Goal: Information Seeking & Learning: Learn about a topic

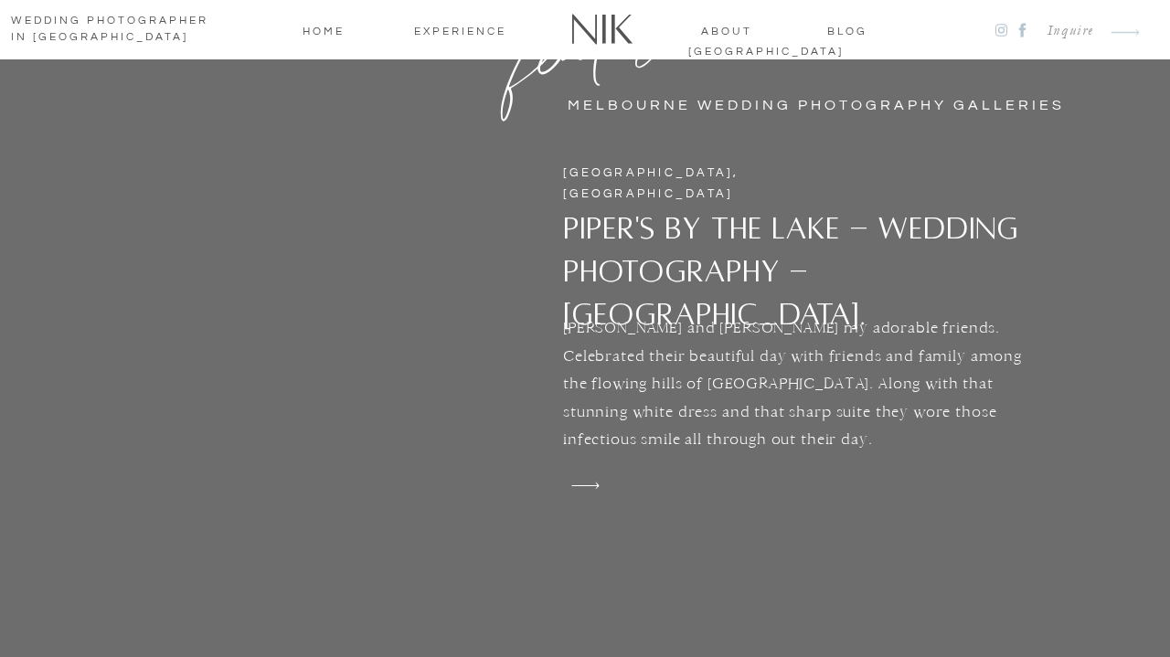
scroll to position [4821, 0]
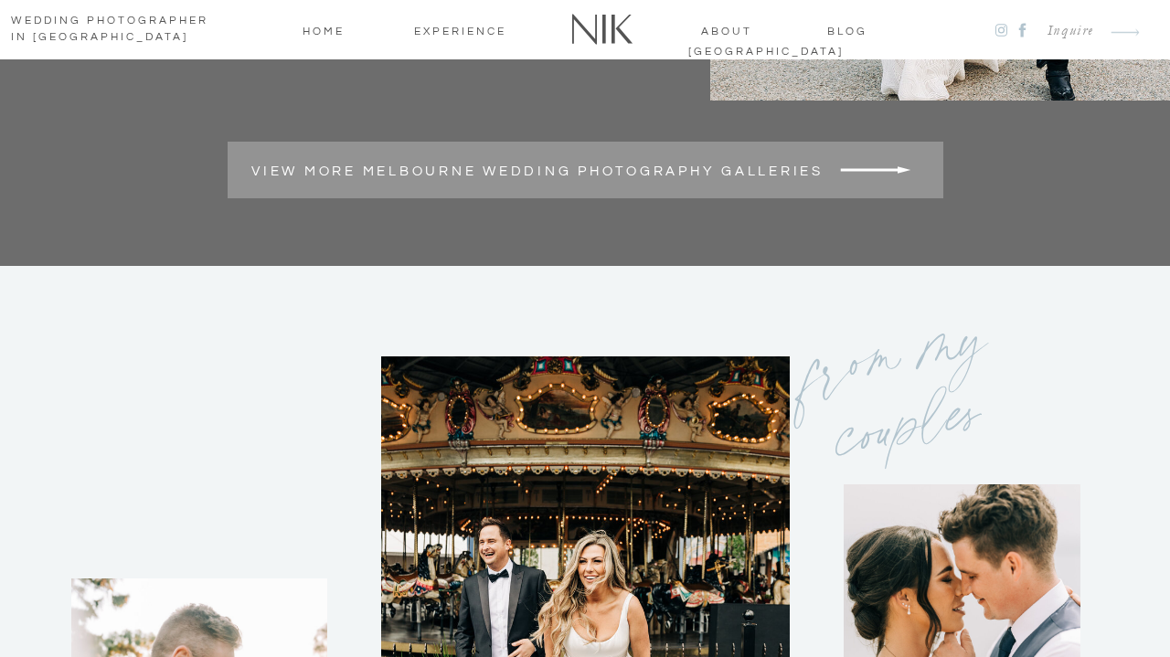
click at [546, 170] on h2 "View more Melbourne wedding photography galleries" at bounding box center [537, 170] width 585 height 16
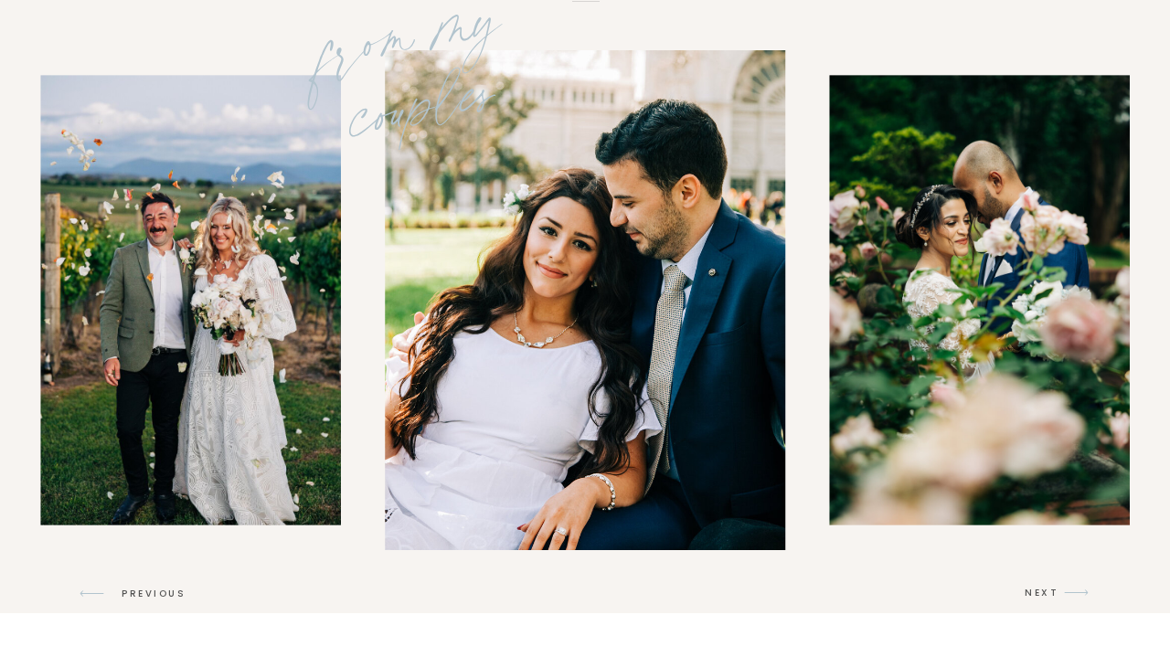
scroll to position [1156, 0]
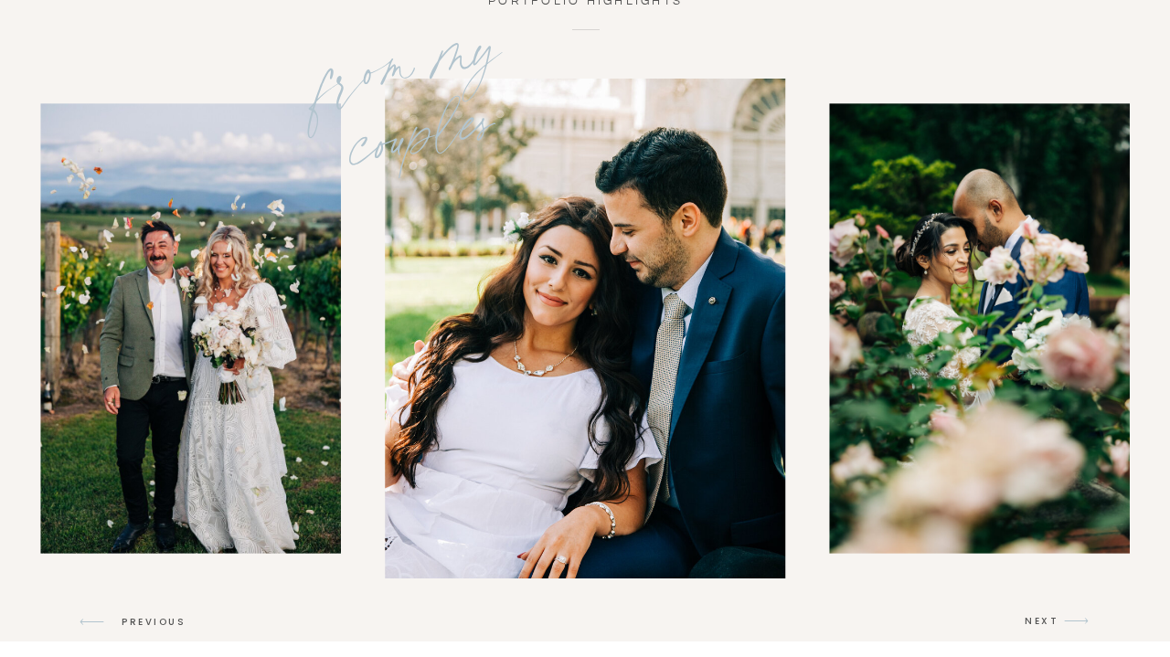
click at [1054, 625] on h3 "NEXT" at bounding box center [1042, 622] width 35 height 16
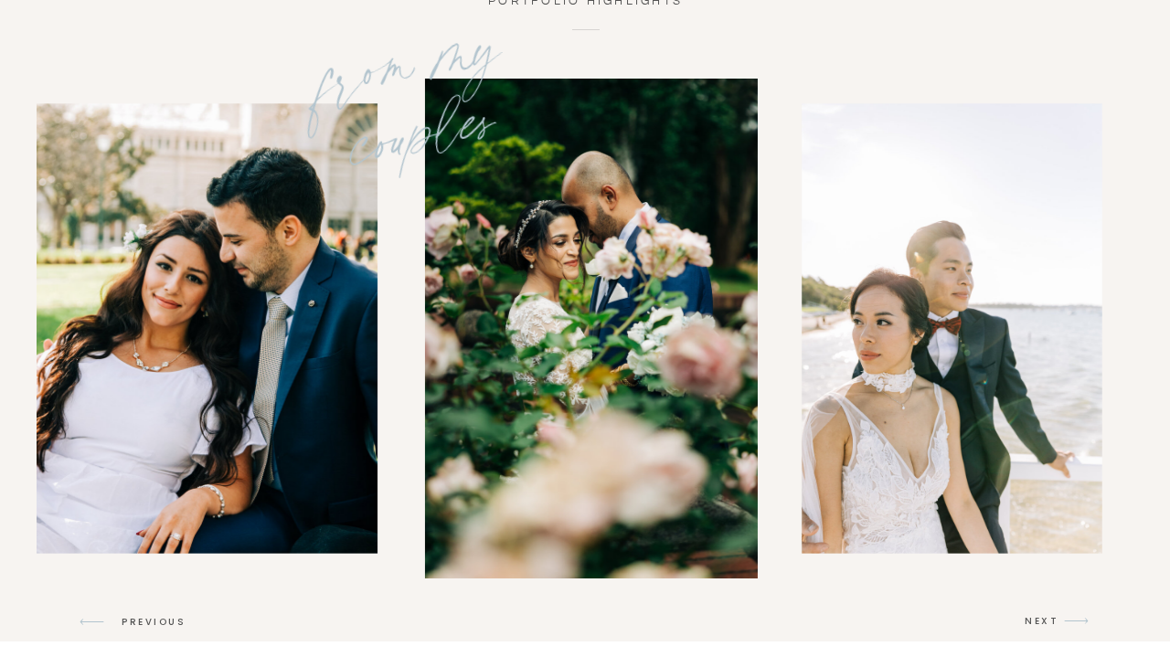
click at [1054, 625] on h3 "NEXT" at bounding box center [1042, 622] width 35 height 16
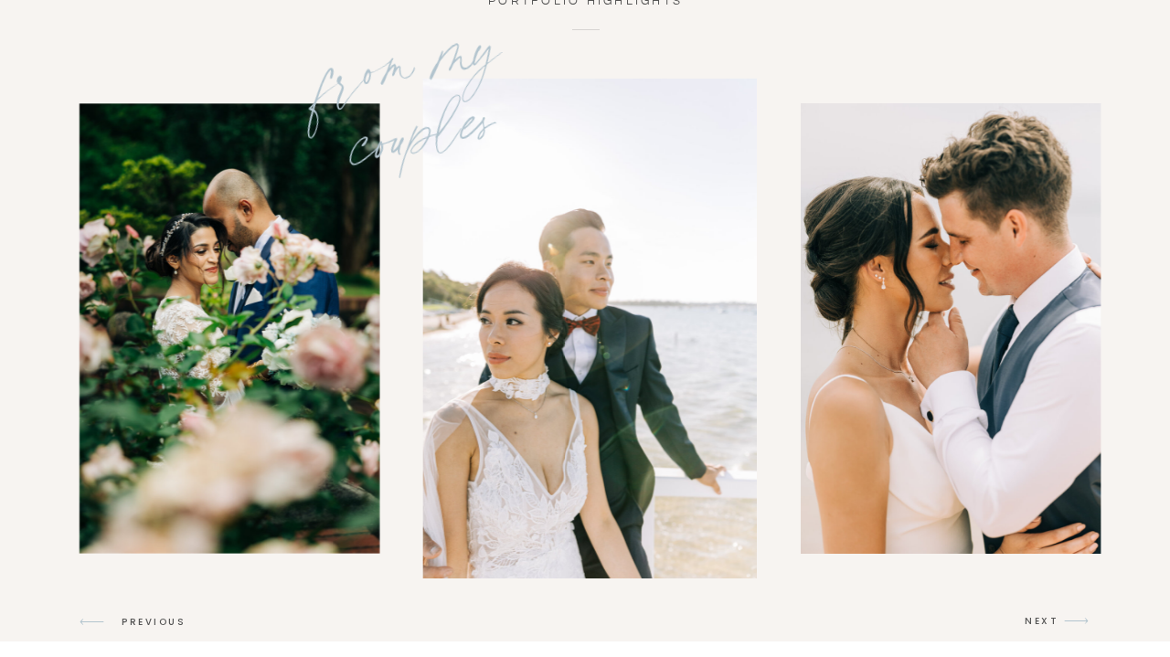
click at [1054, 625] on h3 "NEXT" at bounding box center [1042, 622] width 35 height 16
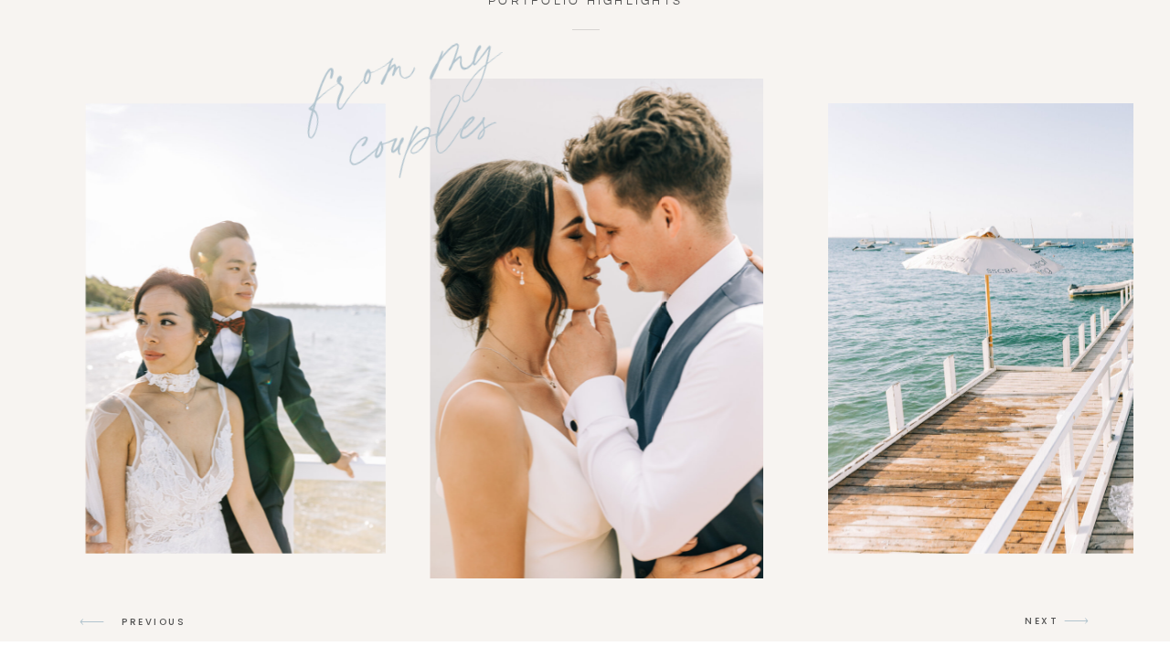
click at [1054, 625] on h3 "NEXT" at bounding box center [1042, 622] width 35 height 16
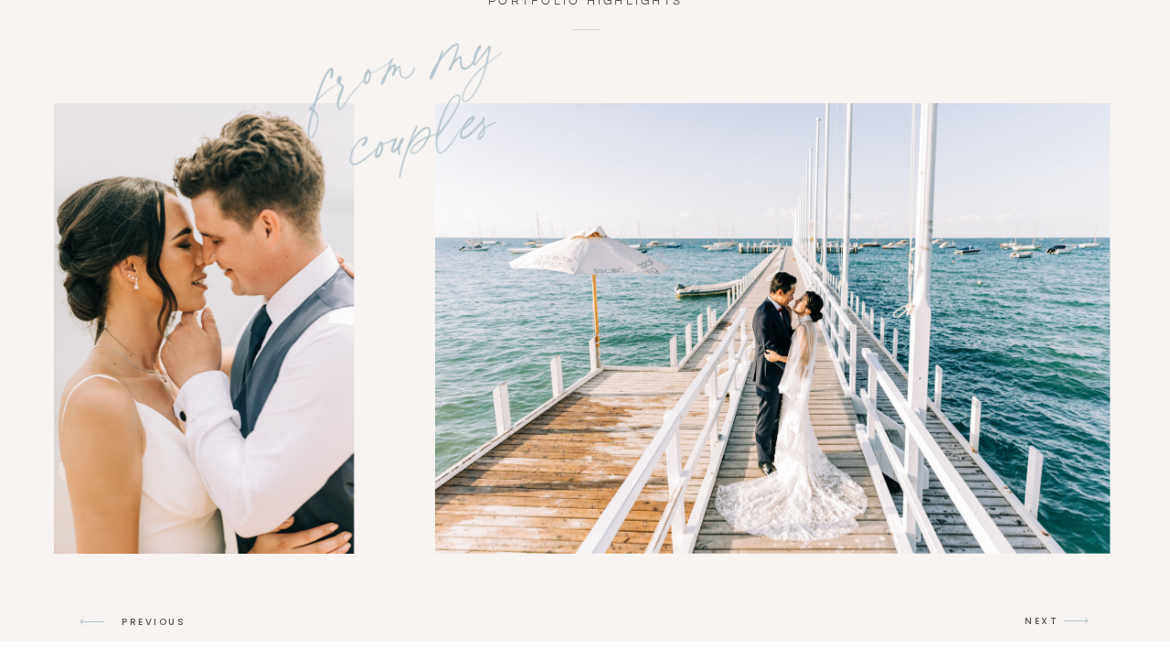
click at [1054, 625] on h3 "NEXT" at bounding box center [1042, 622] width 35 height 16
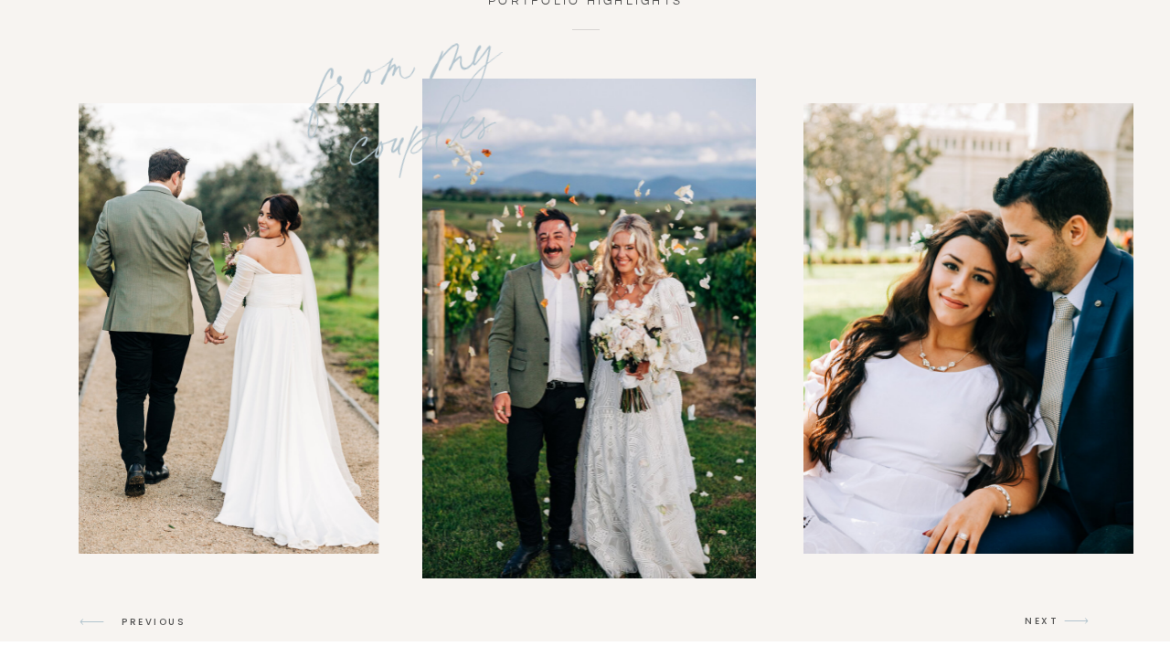
click at [1054, 625] on h3 "NEXT" at bounding box center [1042, 622] width 35 height 16
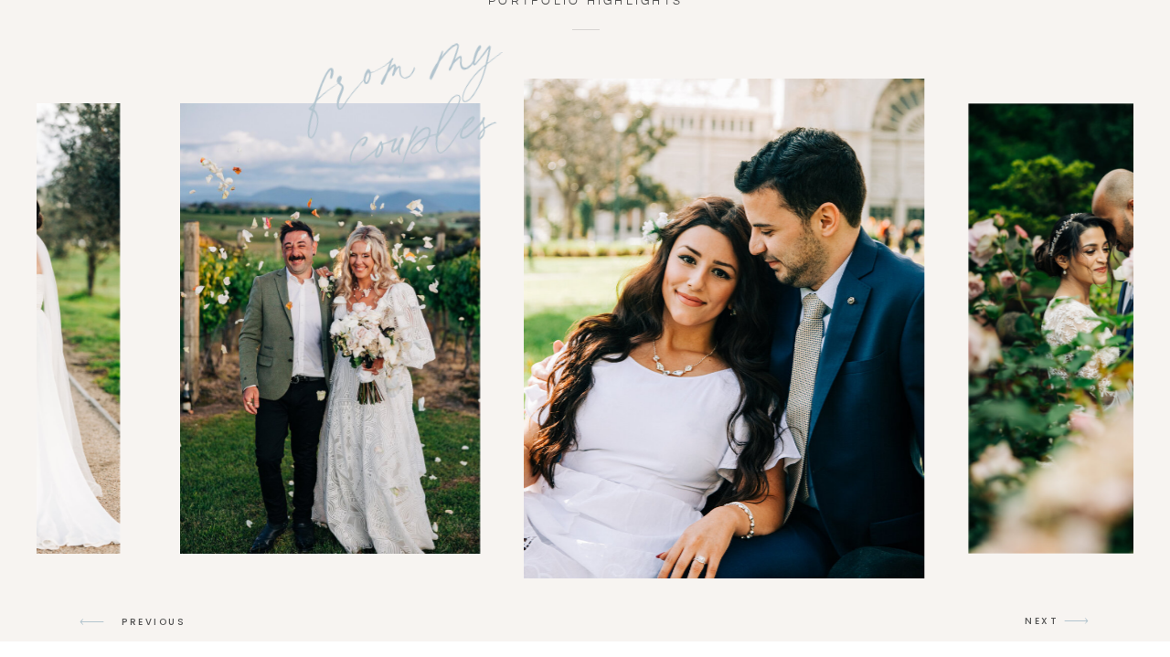
click at [1054, 625] on h3 "NEXT" at bounding box center [1042, 622] width 35 height 16
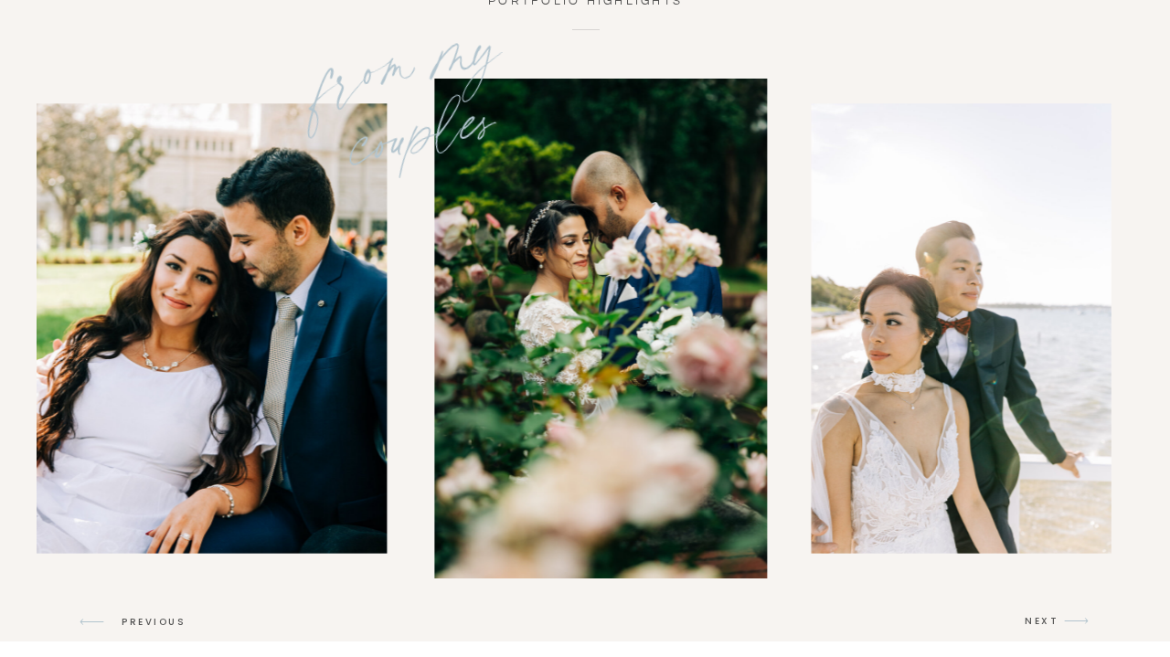
click at [1054, 625] on h3 "NEXT" at bounding box center [1042, 622] width 35 height 16
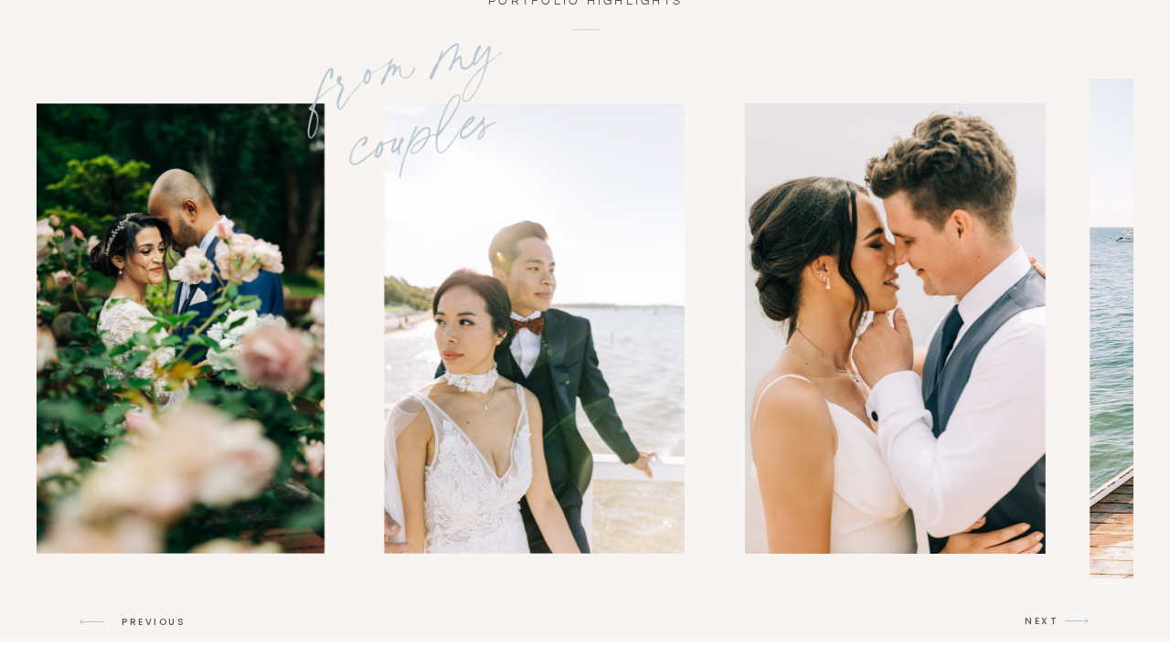
click at [1054, 625] on h3 "NEXT" at bounding box center [1042, 622] width 35 height 16
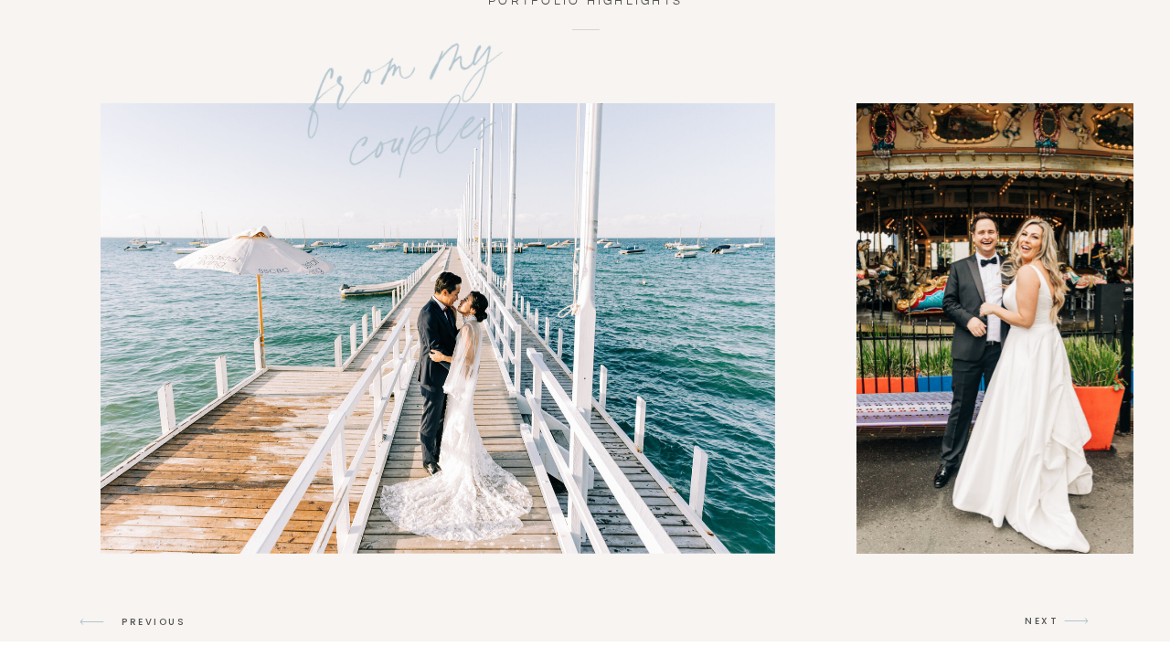
click at [1054, 625] on h3 "NEXT" at bounding box center [1042, 622] width 35 height 16
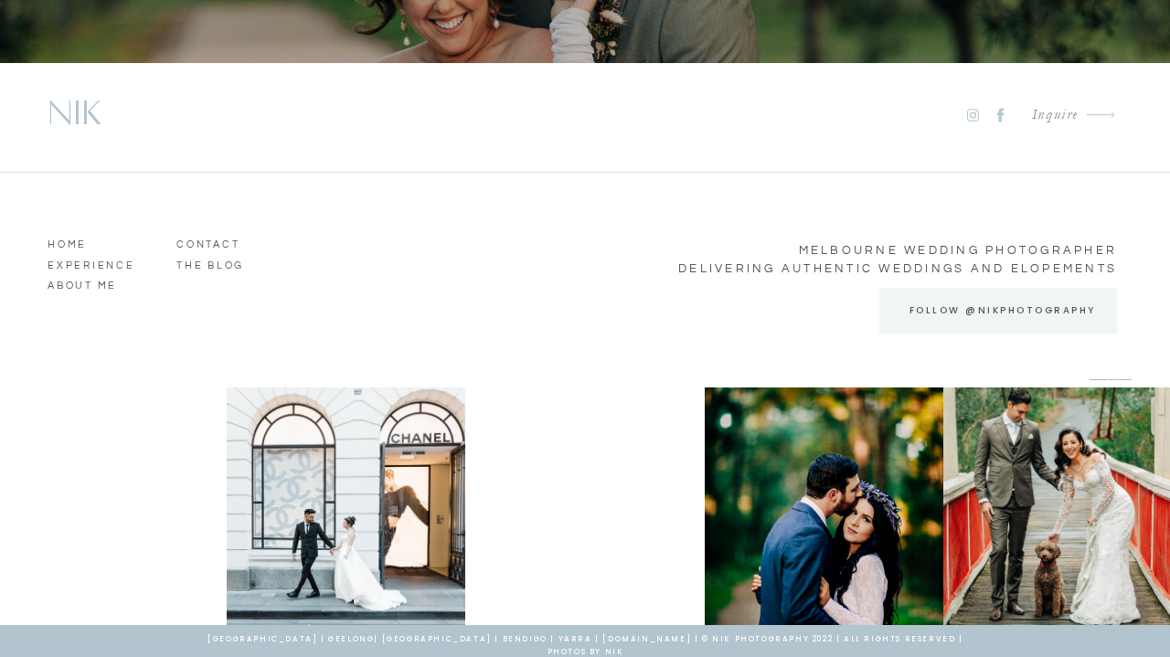
scroll to position [5562, 0]
